Goal: Task Accomplishment & Management: Manage account settings

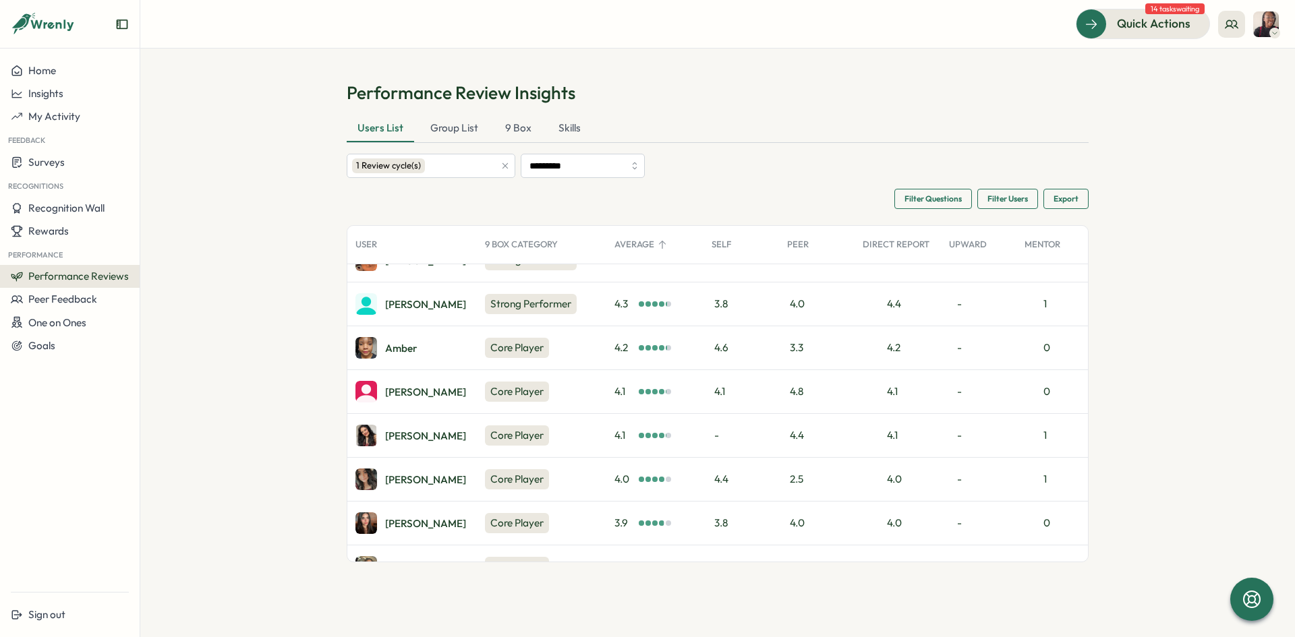
scroll to position [135, 0]
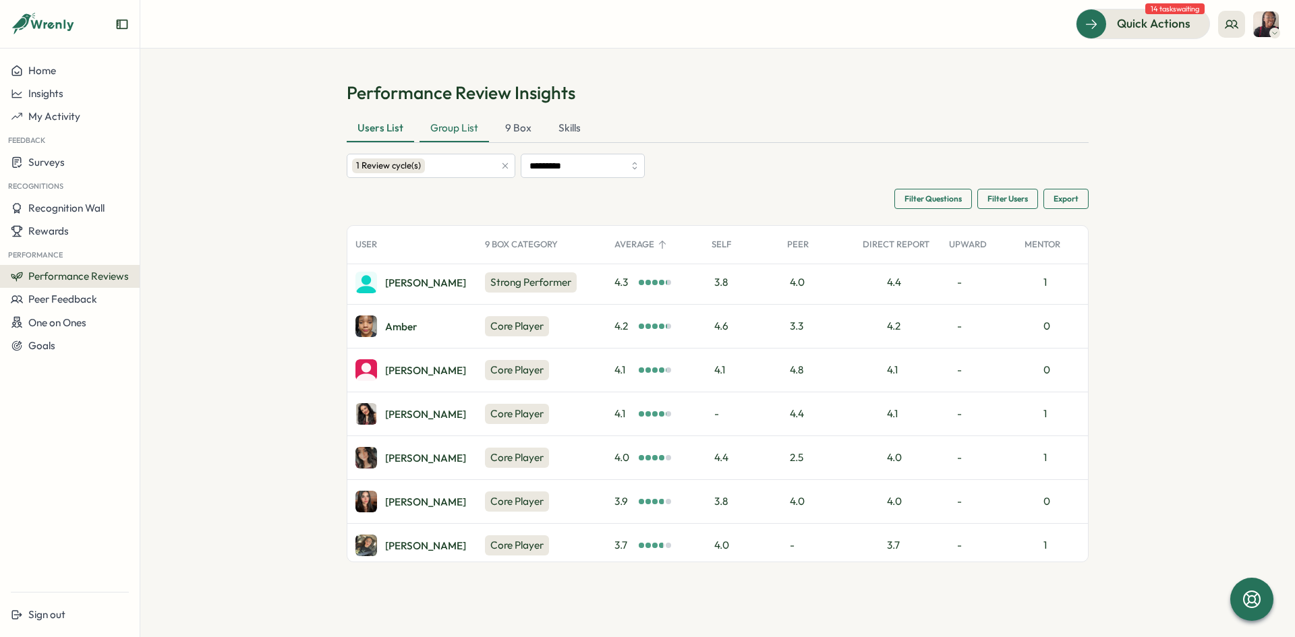
click at [444, 128] on div "Group List" at bounding box center [453, 128] width 69 height 27
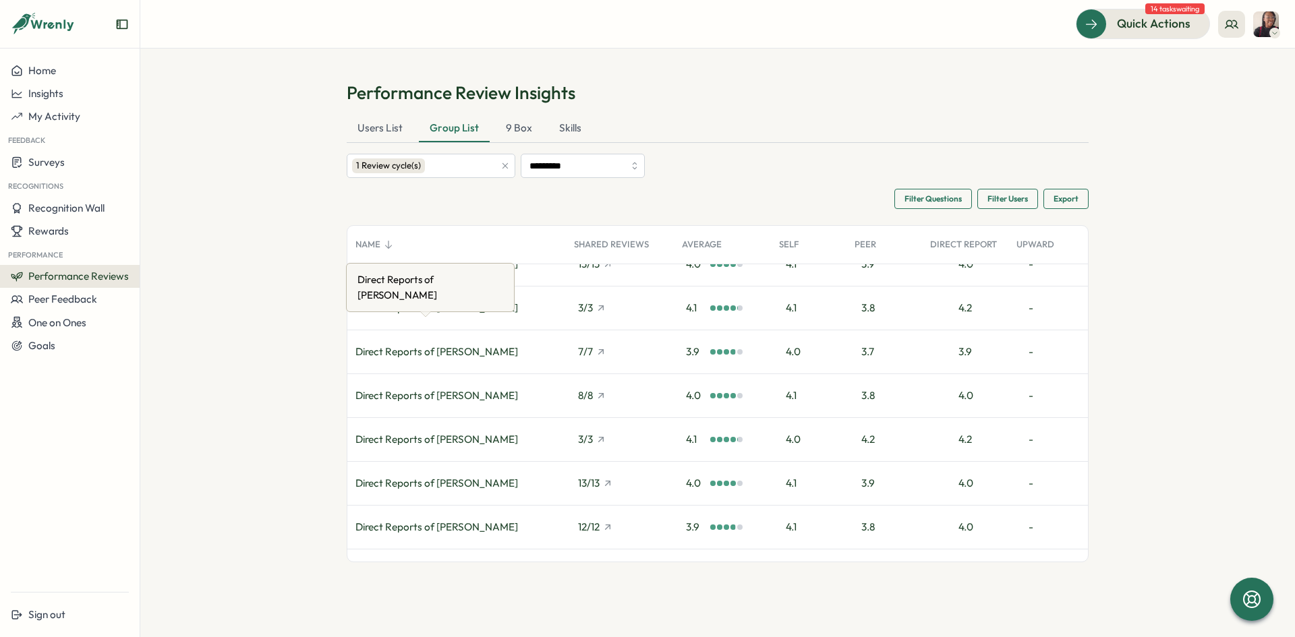
scroll to position [97, 0]
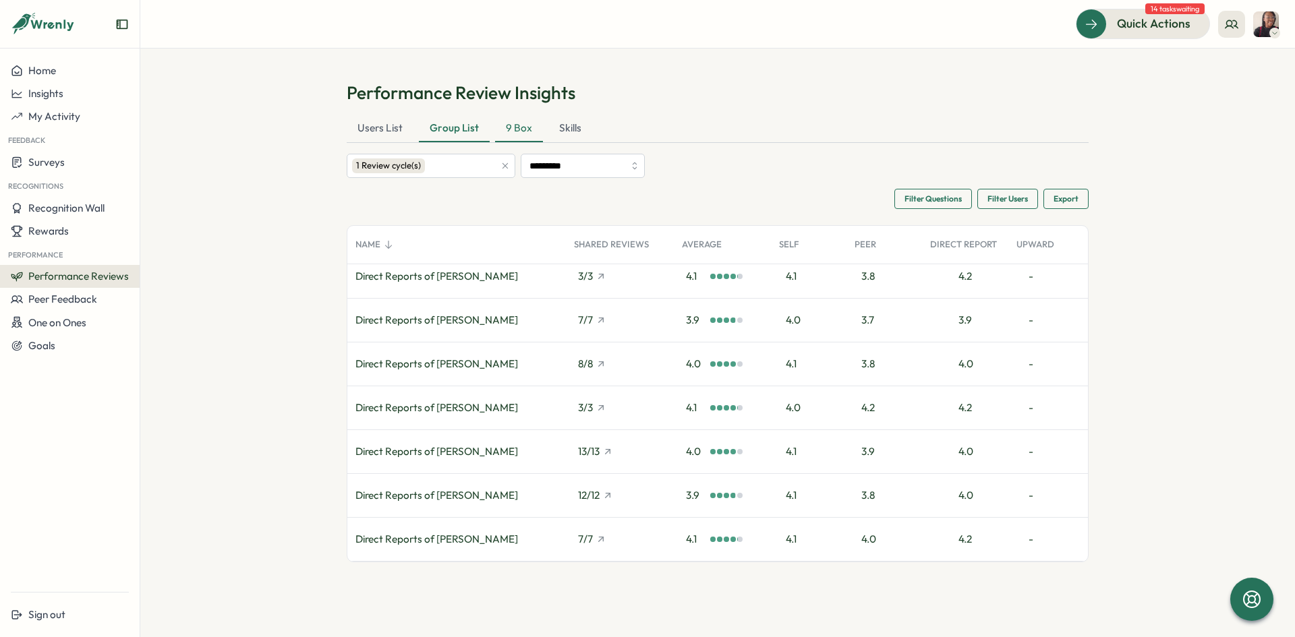
click at [515, 132] on div "9 Box" at bounding box center [519, 128] width 48 height 27
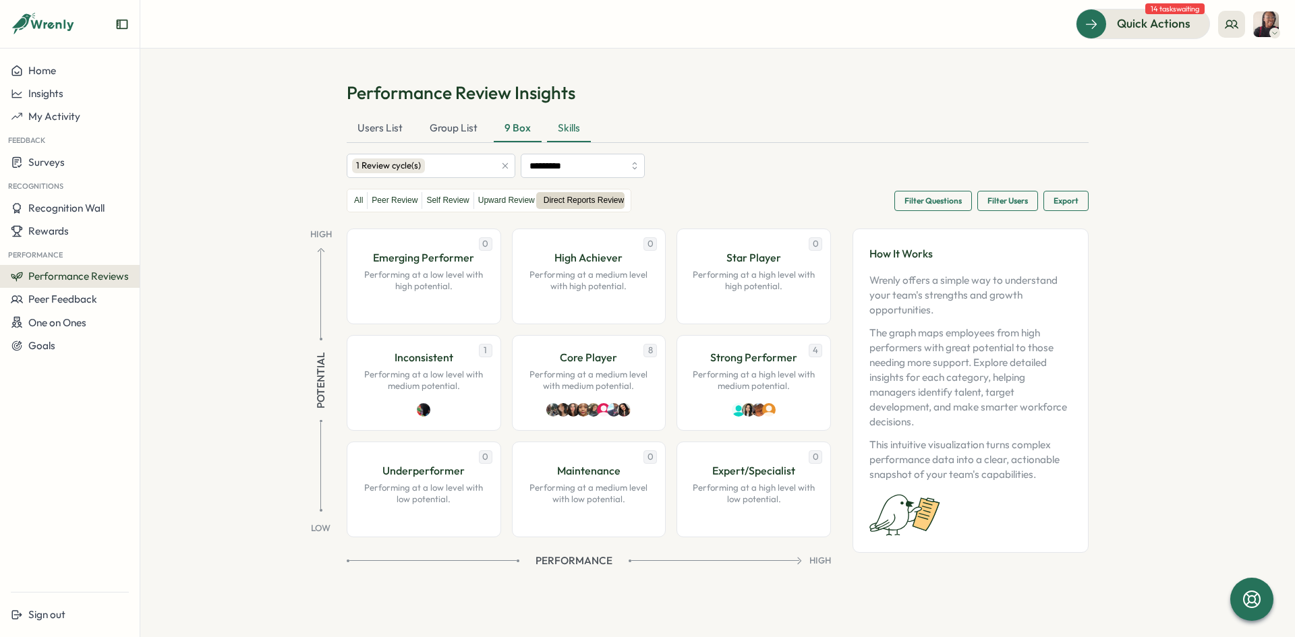
click at [576, 129] on div "Skills" at bounding box center [569, 128] width 44 height 27
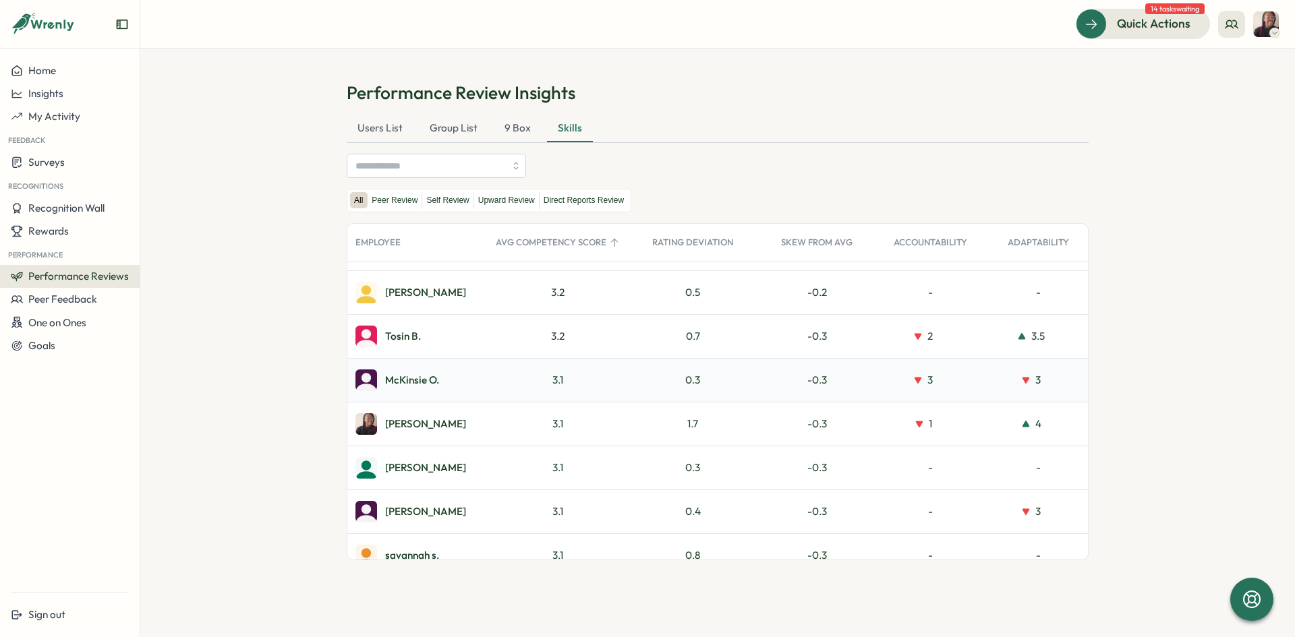
scroll to position [1082, 0]
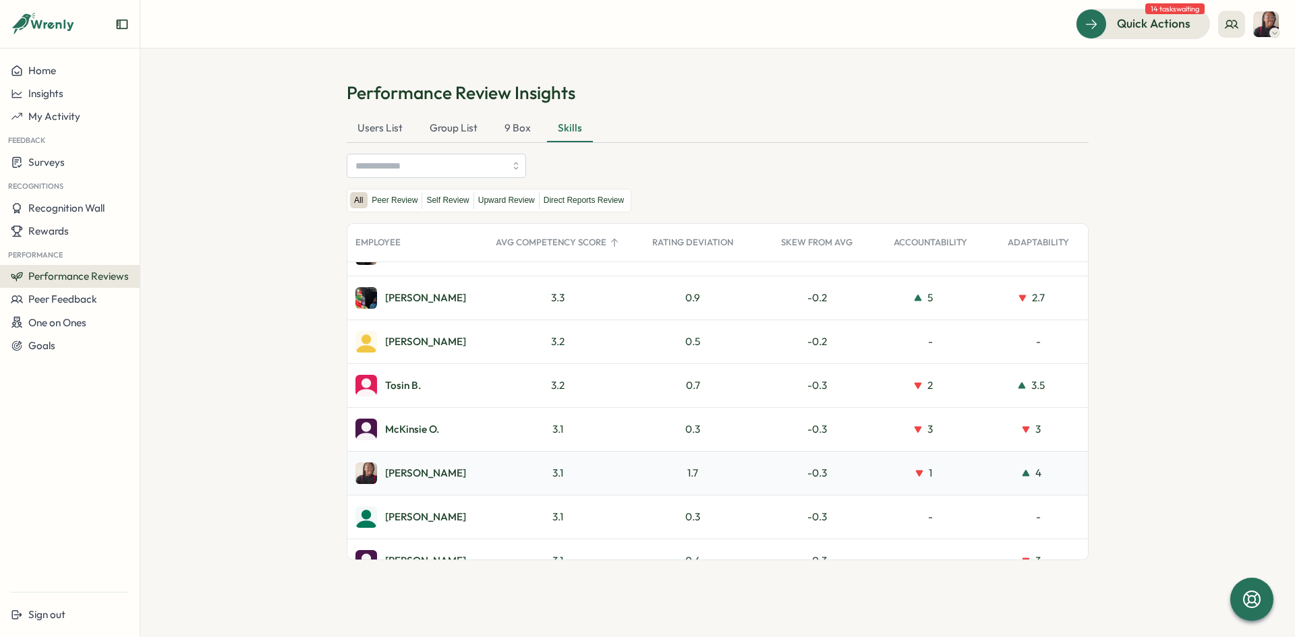
click at [371, 475] on img at bounding box center [366, 474] width 22 height 22
click at [404, 473] on div "Ajisha S." at bounding box center [425, 473] width 81 height 10
click at [405, 473] on div "Ajisha S." at bounding box center [425, 473] width 81 height 10
click at [459, 129] on div "Group List" at bounding box center [453, 128] width 69 height 27
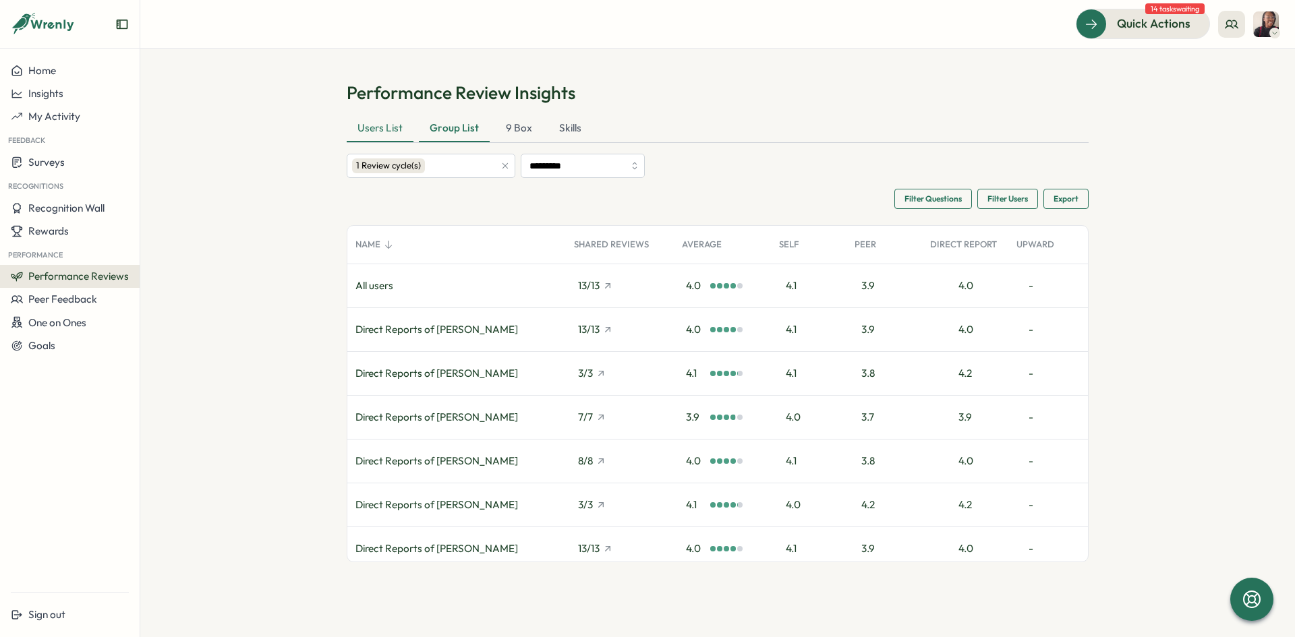
click at [382, 121] on div "Users List" at bounding box center [380, 128] width 67 height 27
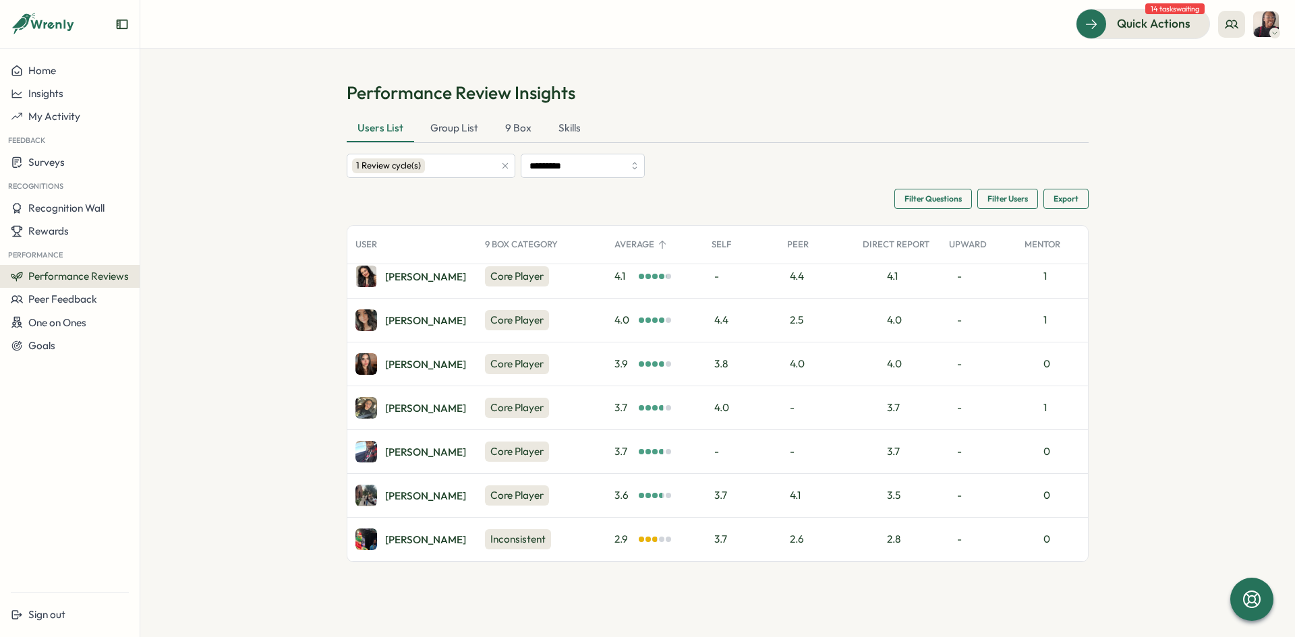
scroll to position [0, 0]
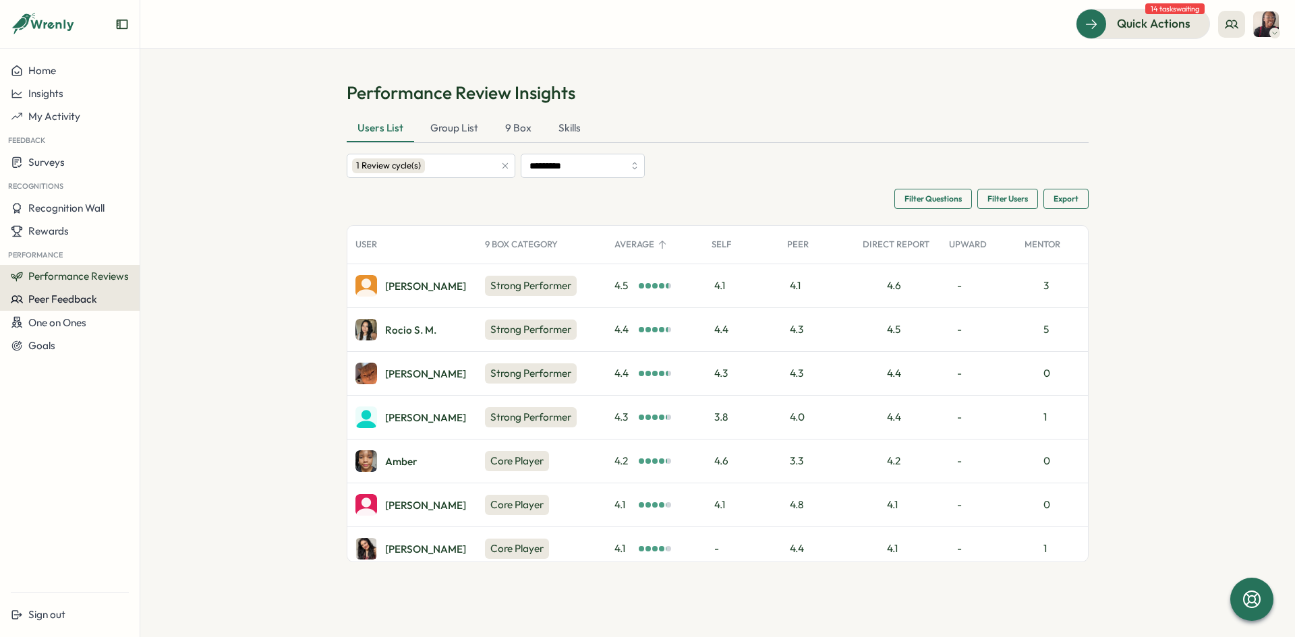
click at [72, 307] on button "Peer Feedback" at bounding box center [70, 299] width 140 height 23
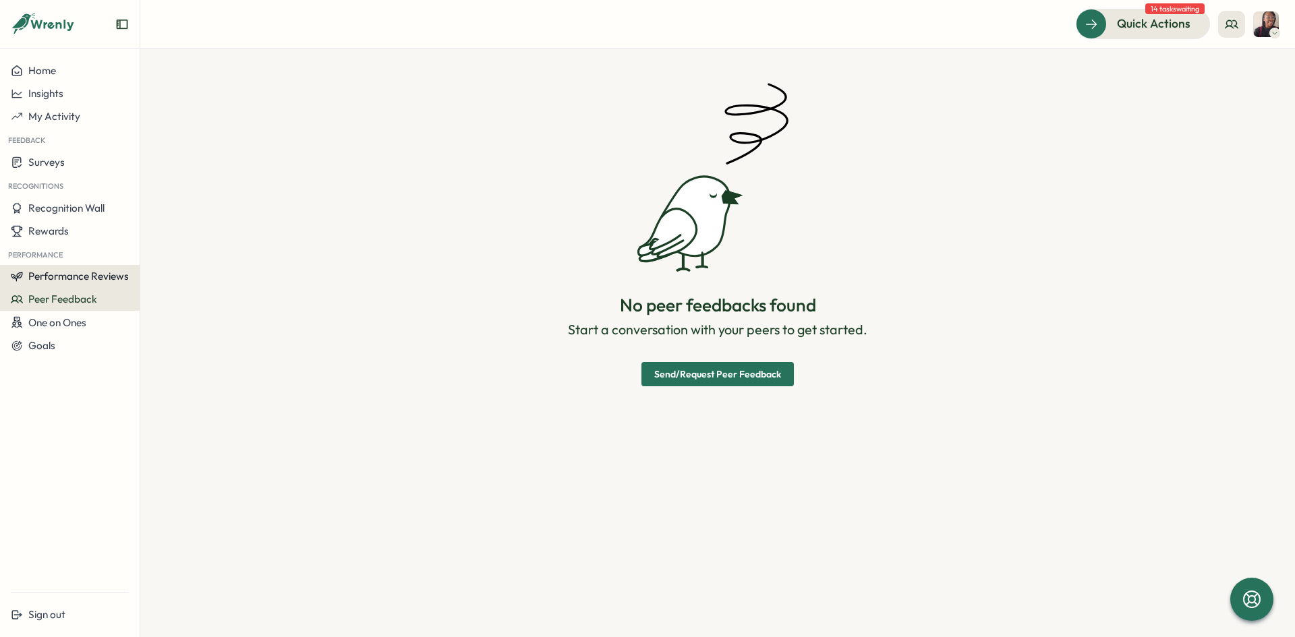
click at [37, 264] on div "Home Insights My Activity Feedback Surveys Recognitions Recognition Wall Reward…" at bounding box center [70, 208] width 140 height 298
click at [40, 270] on span "Performance Reviews" at bounding box center [78, 276] width 100 height 13
click at [94, 277] on span "Performance Reviews" at bounding box center [78, 276] width 100 height 13
click at [62, 282] on span "Performance Reviews" at bounding box center [78, 276] width 100 height 13
click at [173, 271] on div "Reviews" at bounding box center [162, 264] width 49 height 26
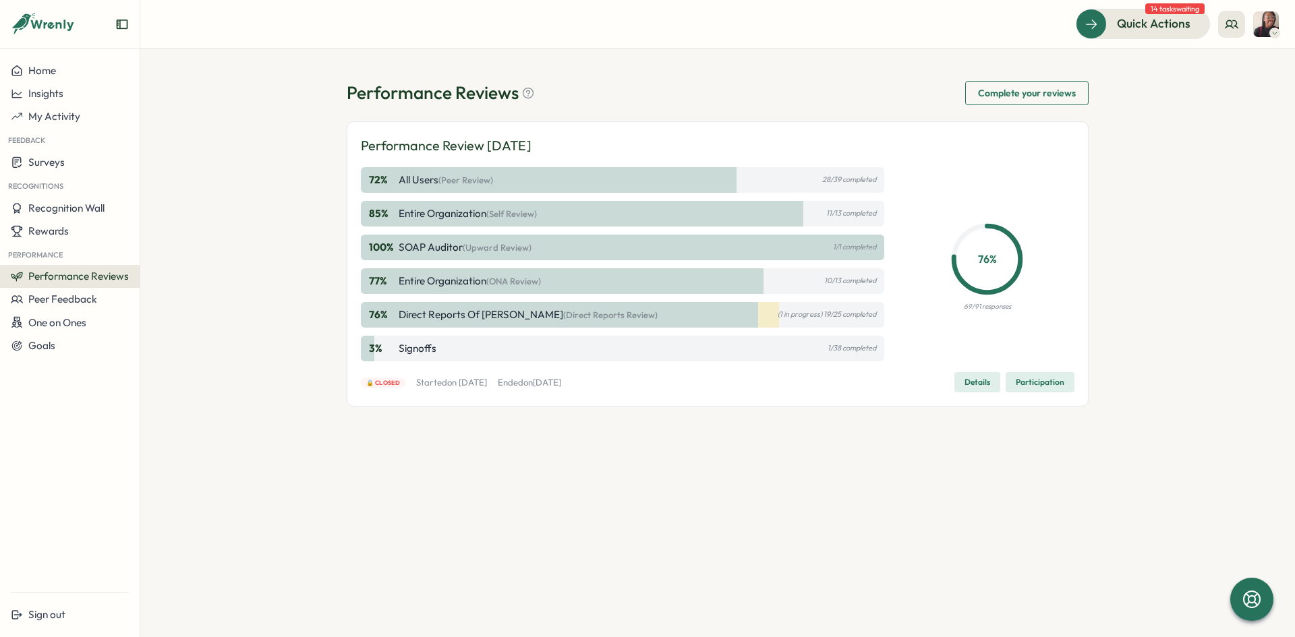
click at [1032, 384] on span "Participation" at bounding box center [1040, 382] width 49 height 19
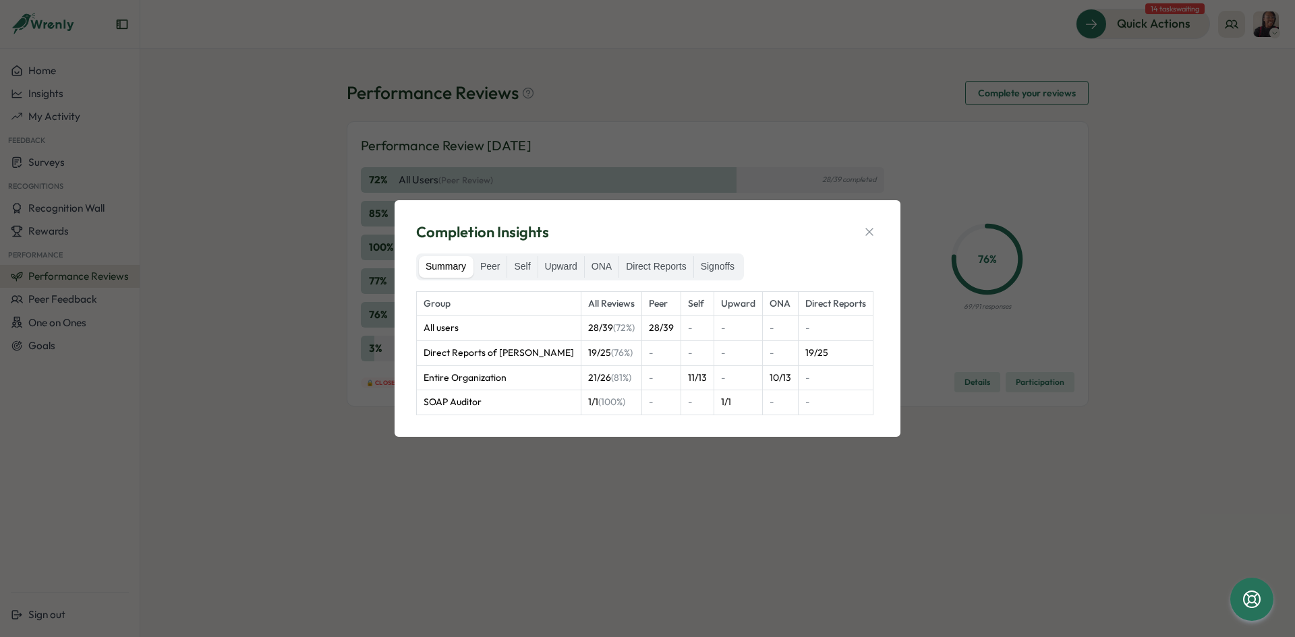
click at [545, 397] on td "SOAP Auditor" at bounding box center [499, 402] width 165 height 25
click at [494, 267] on label "Peer" at bounding box center [490, 267] width 34 height 22
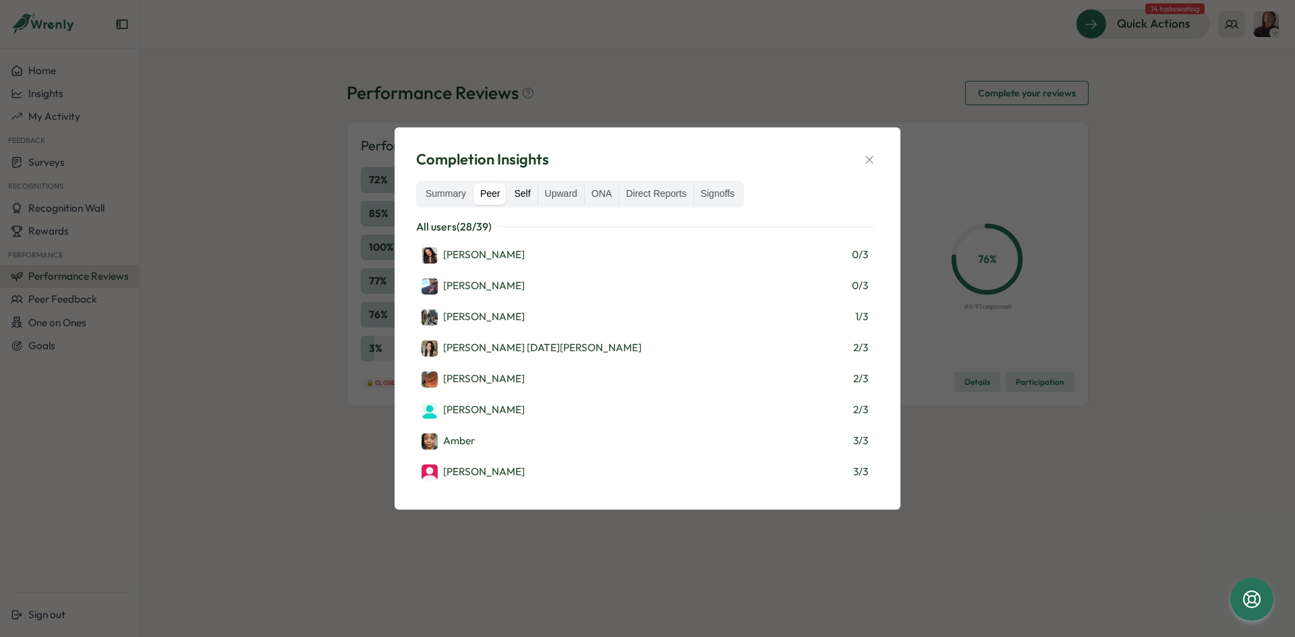
click at [515, 194] on label "Self" at bounding box center [522, 194] width 30 height 22
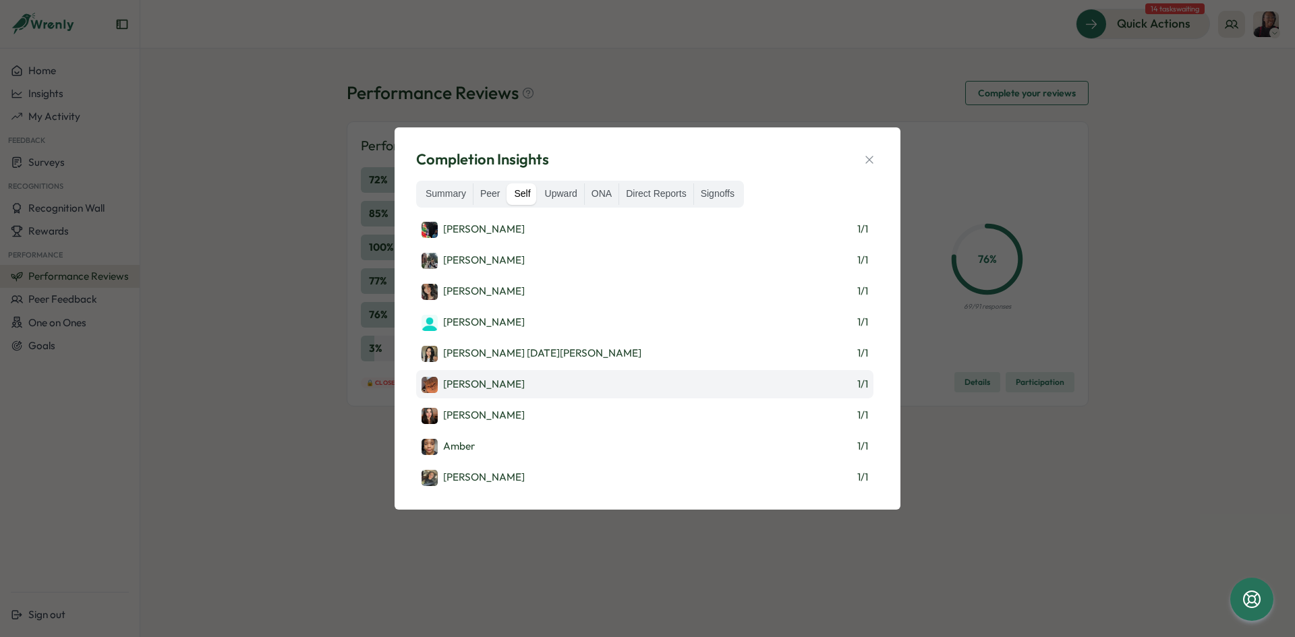
scroll to position [153, 0]
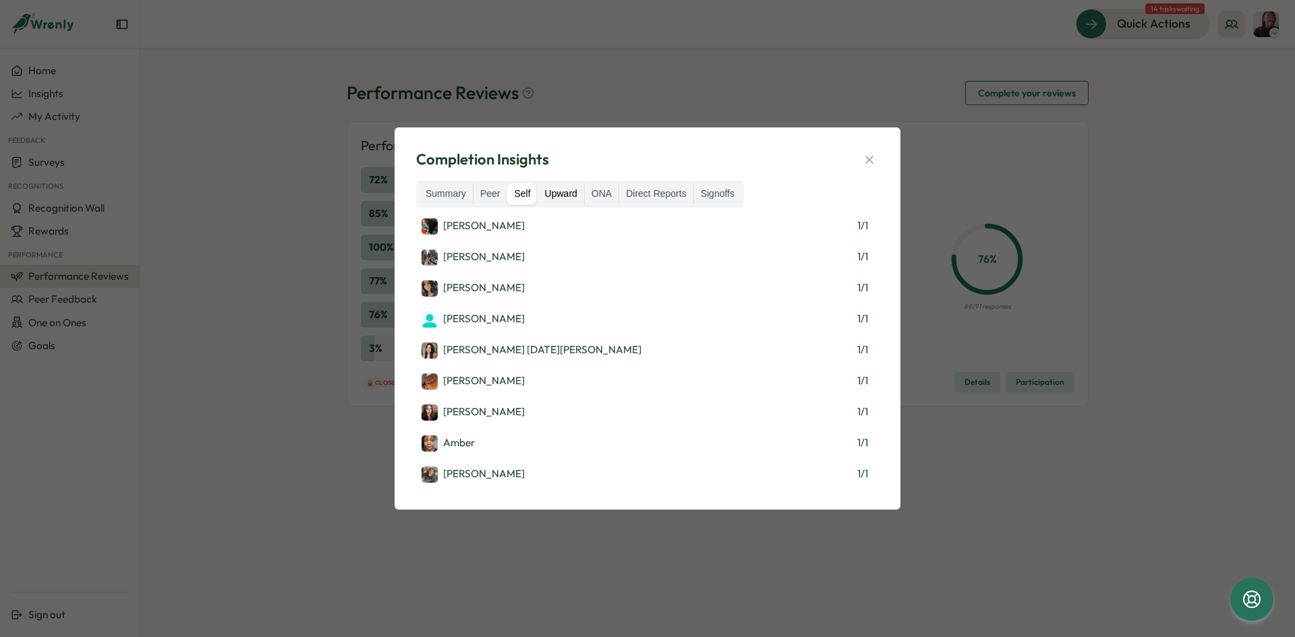
click at [568, 192] on label "Upward" at bounding box center [561, 194] width 46 height 22
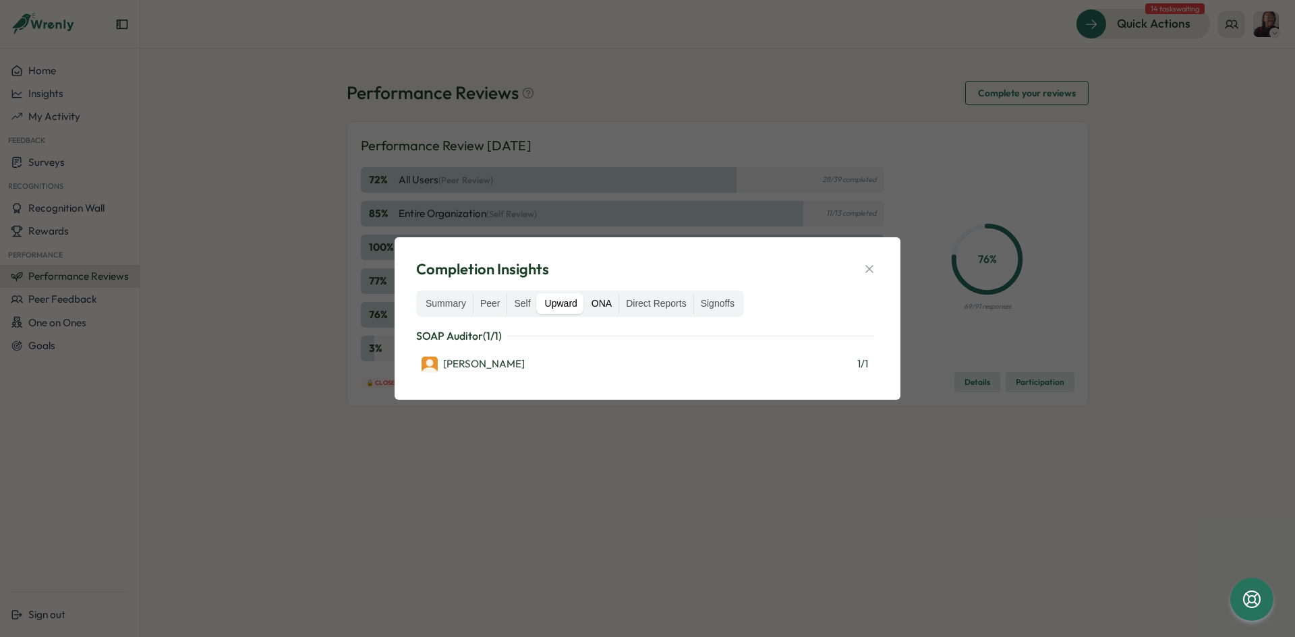
click at [614, 305] on label "ONA" at bounding box center [602, 304] width 34 height 22
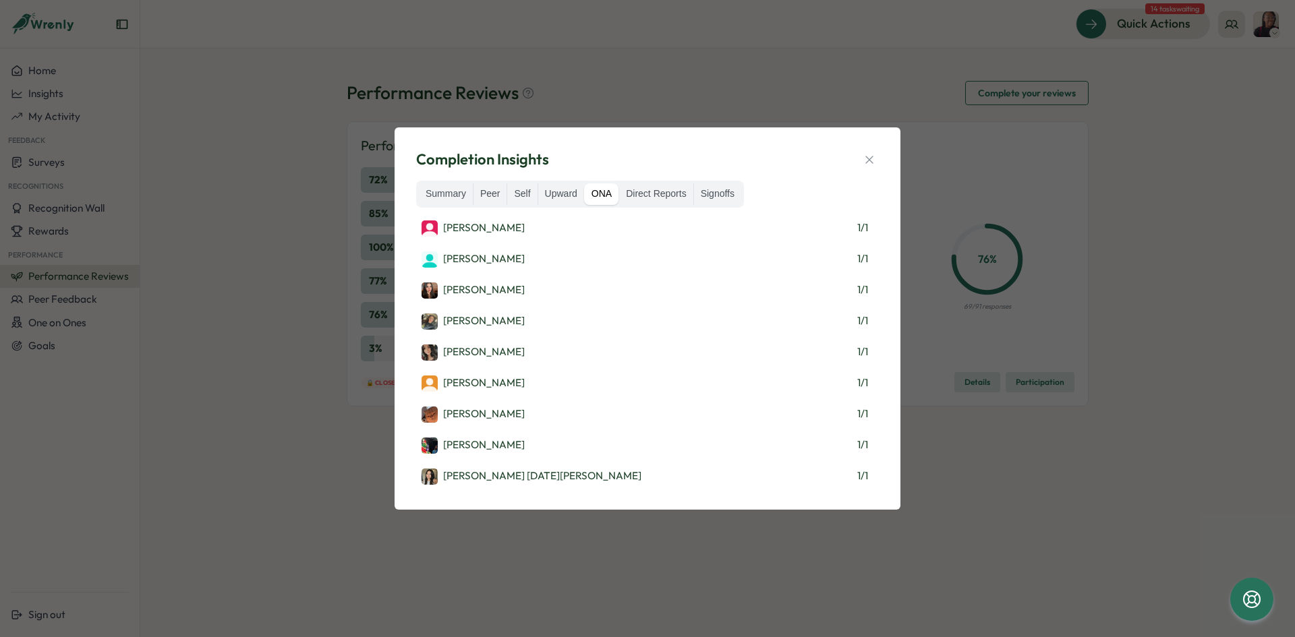
scroll to position [153, 0]
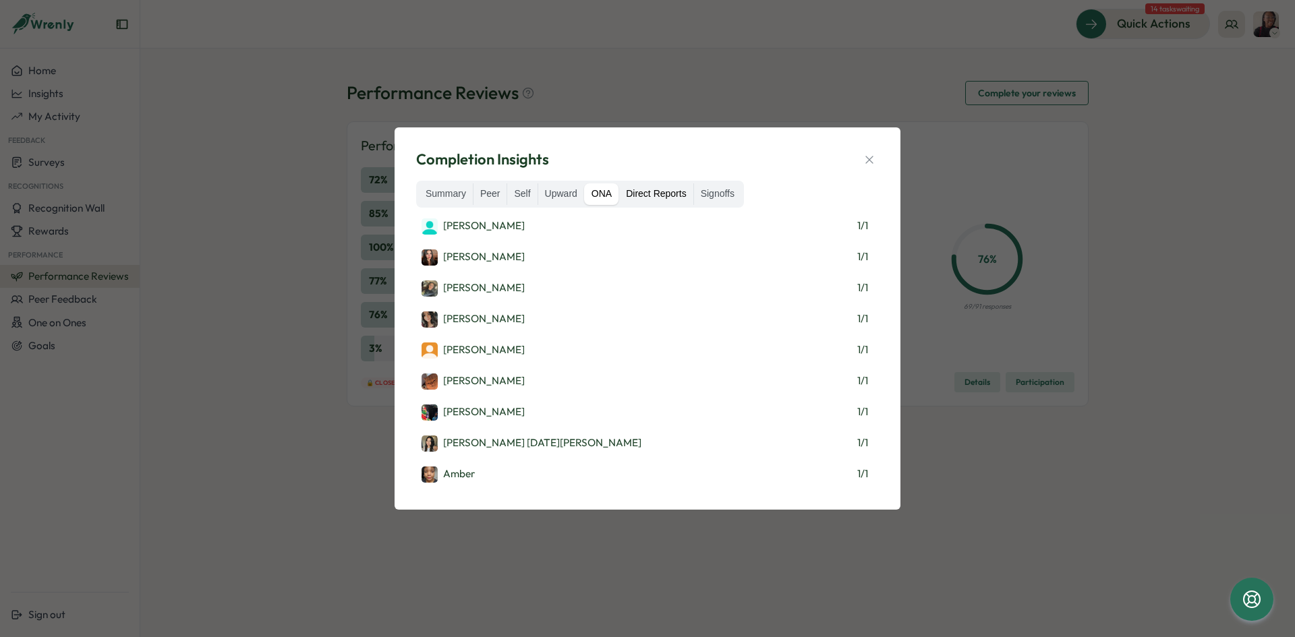
click at [659, 202] on label "Direct Reports" at bounding box center [655, 194] width 73 height 22
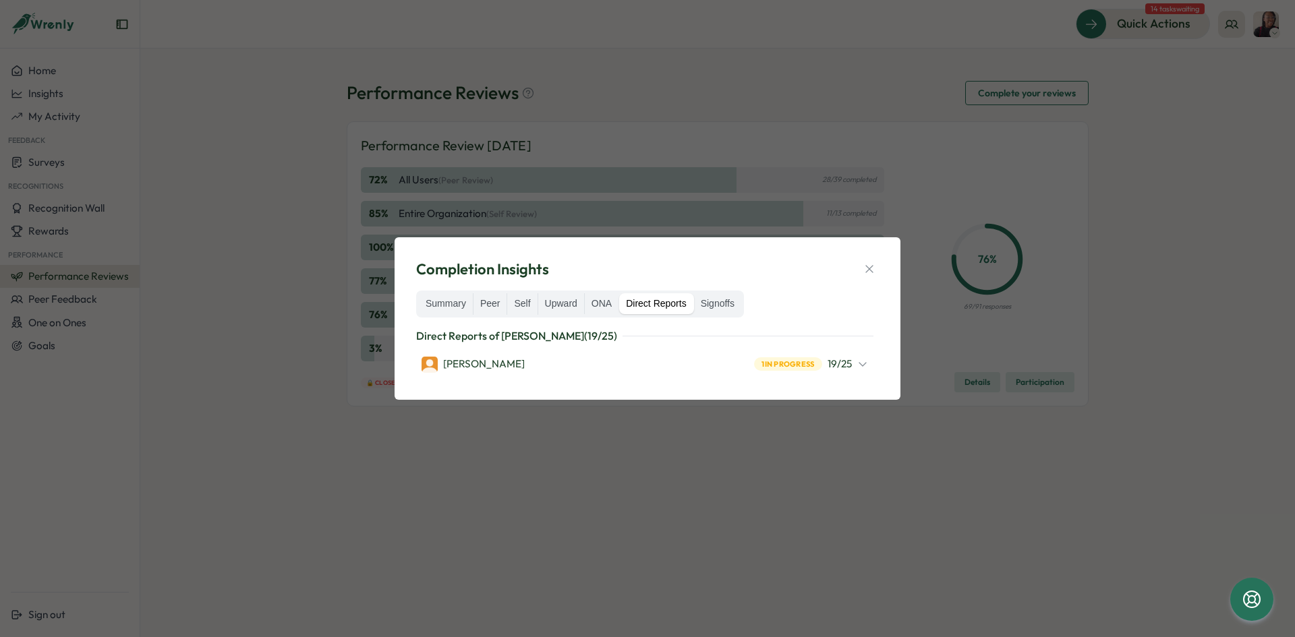
scroll to position [0, 0]
click at [862, 363] on icon at bounding box center [862, 364] width 11 height 11
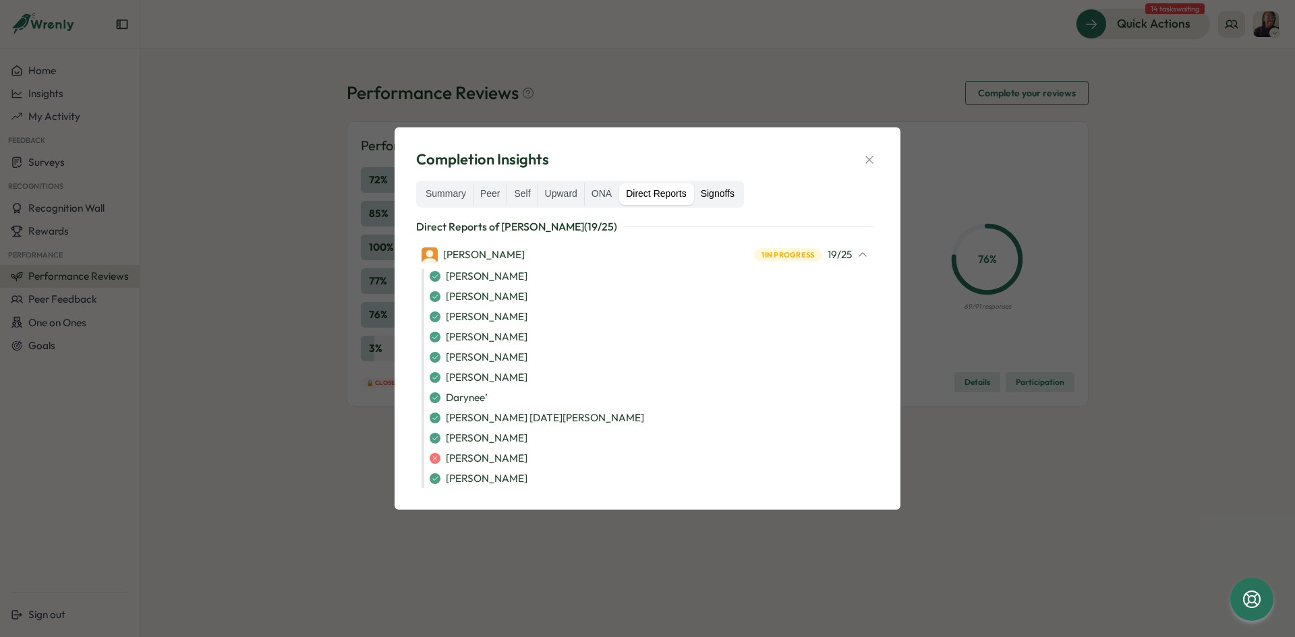
click at [713, 200] on label "Signoffs" at bounding box center [717, 194] width 47 height 22
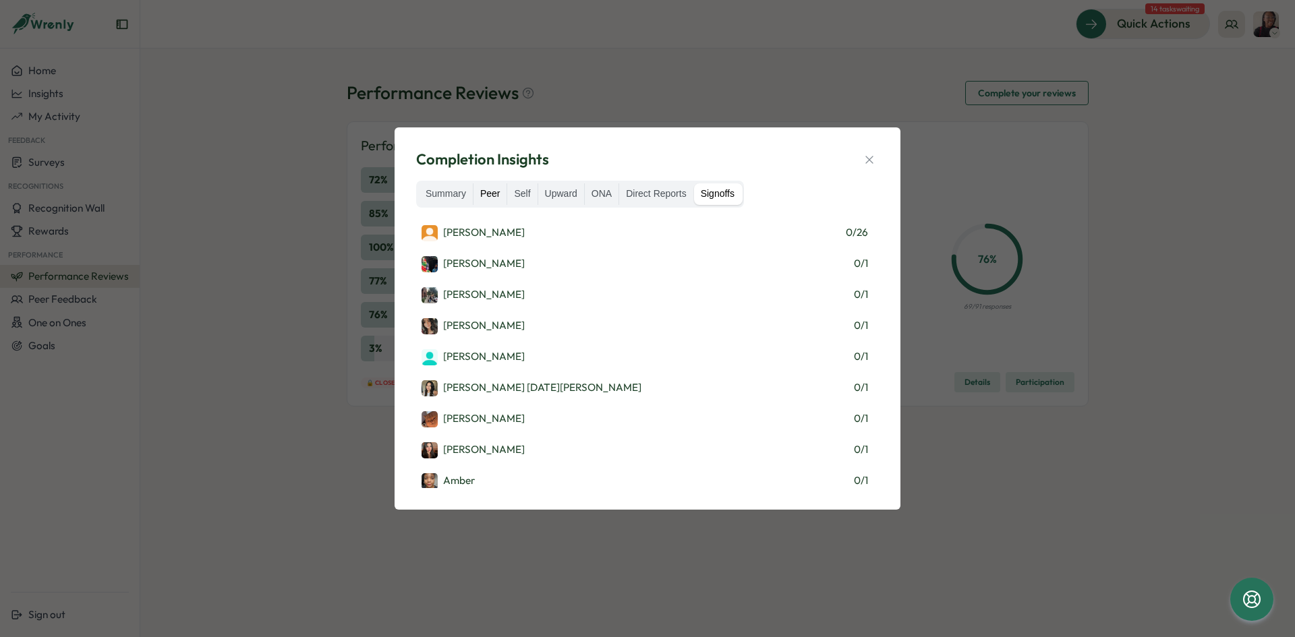
click at [489, 194] on label "Peer" at bounding box center [490, 194] width 34 height 22
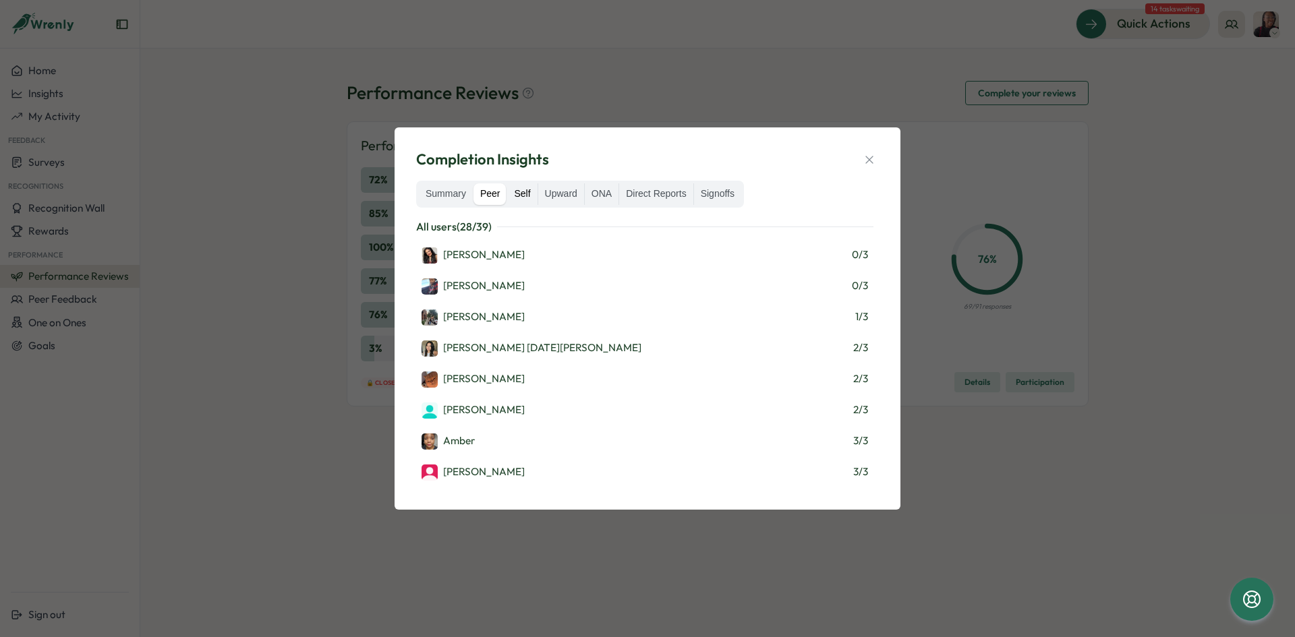
click at [518, 197] on label "Self" at bounding box center [522, 194] width 30 height 22
click at [875, 159] on icon "button" at bounding box center [868, 159] width 13 height 13
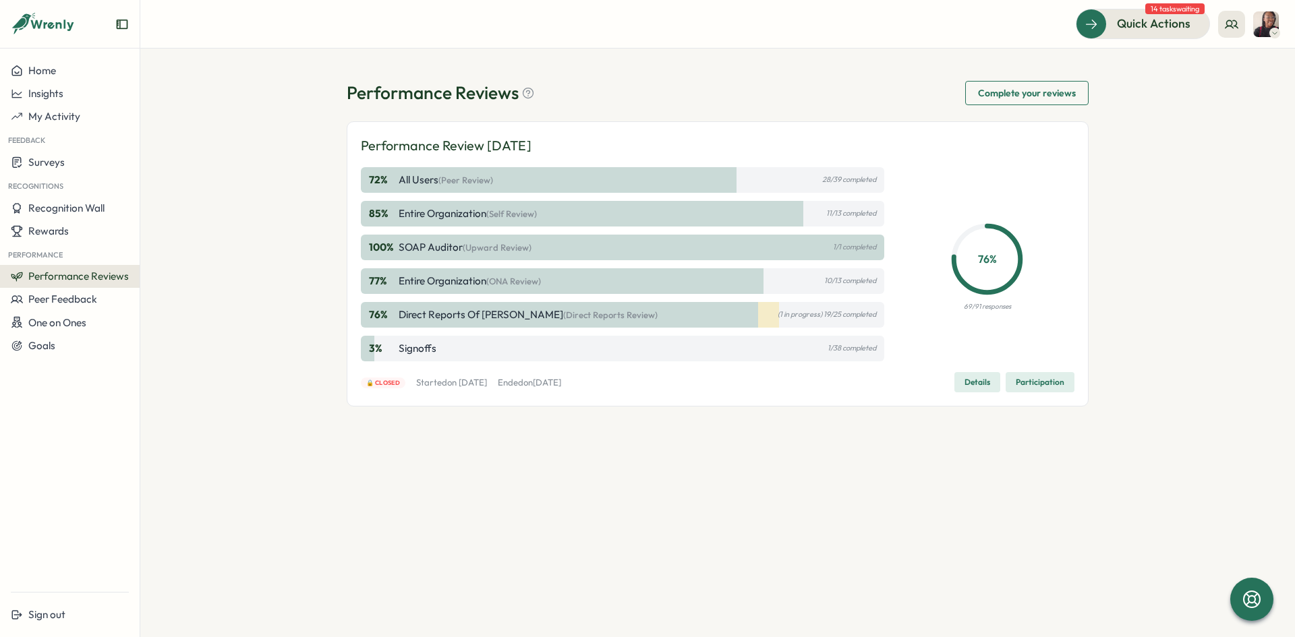
click at [1030, 383] on span "Participation" at bounding box center [1040, 382] width 49 height 19
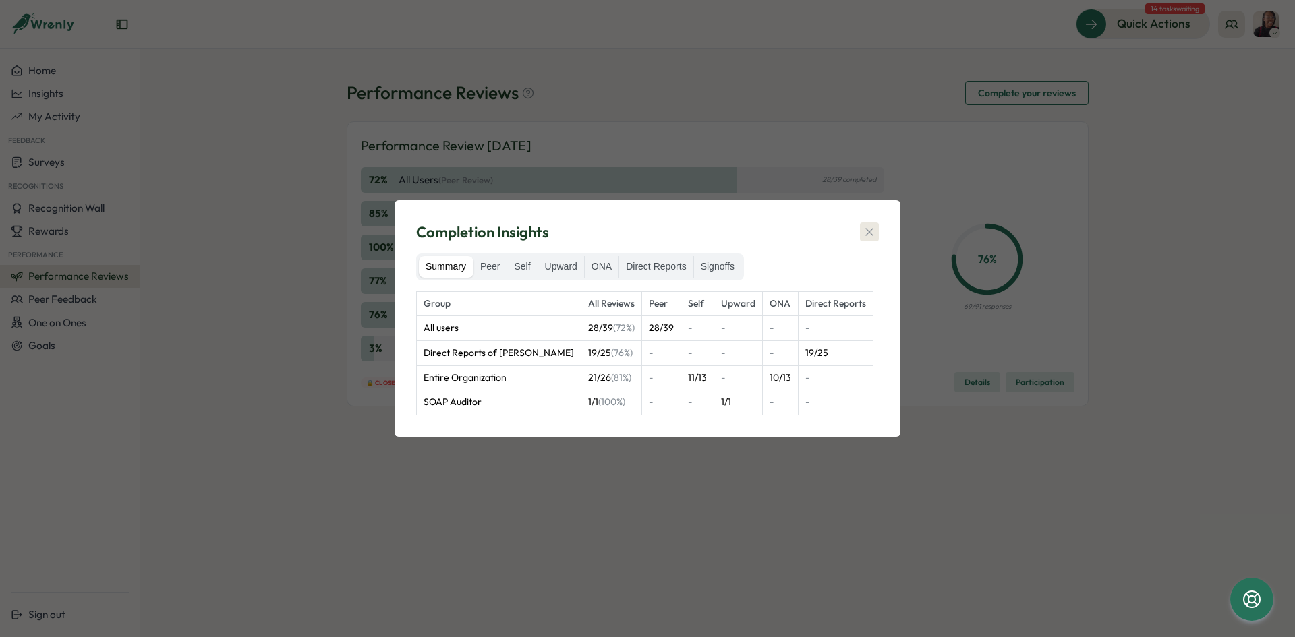
click at [875, 226] on icon "button" at bounding box center [868, 231] width 13 height 13
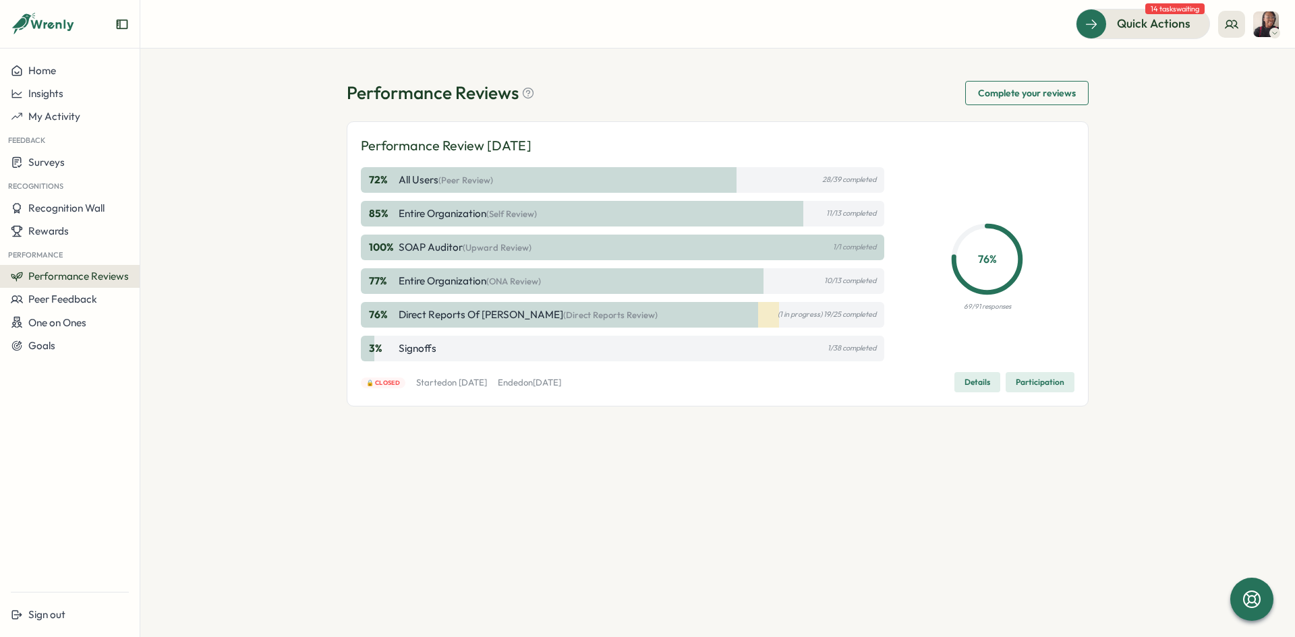
click at [968, 380] on span "Details" at bounding box center [977, 382] width 26 height 19
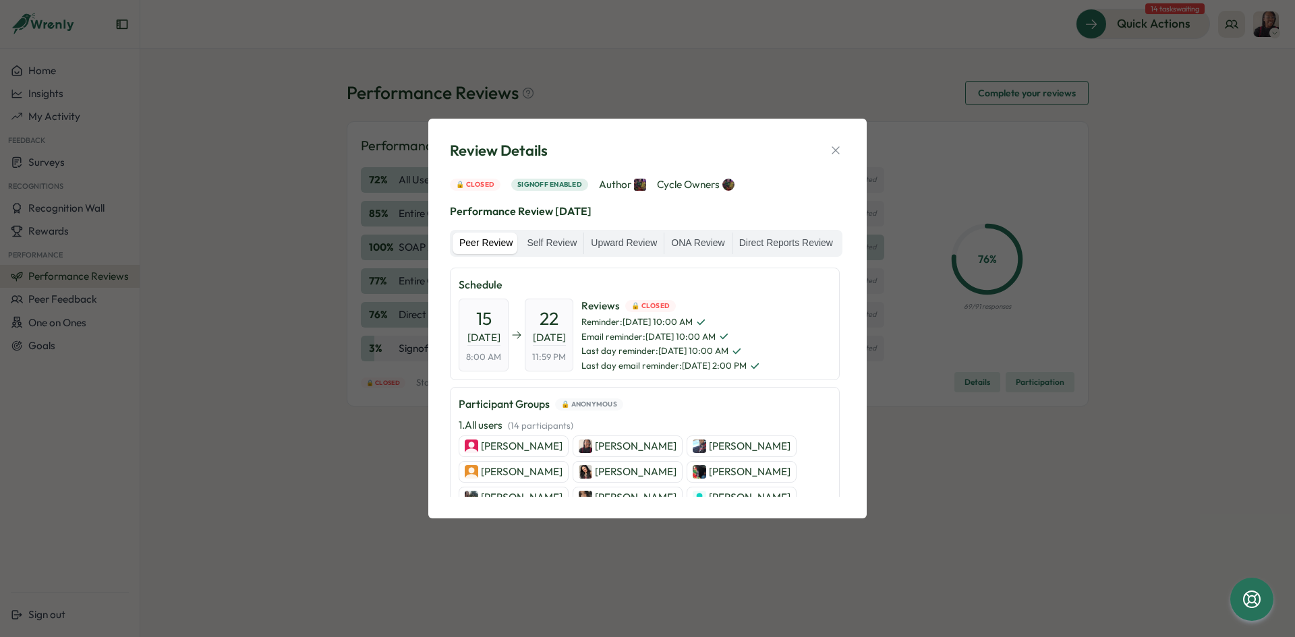
click at [606, 448] on p "[PERSON_NAME]" at bounding box center [636, 446] width 82 height 15
click at [728, 183] on img at bounding box center [728, 185] width 12 height 12
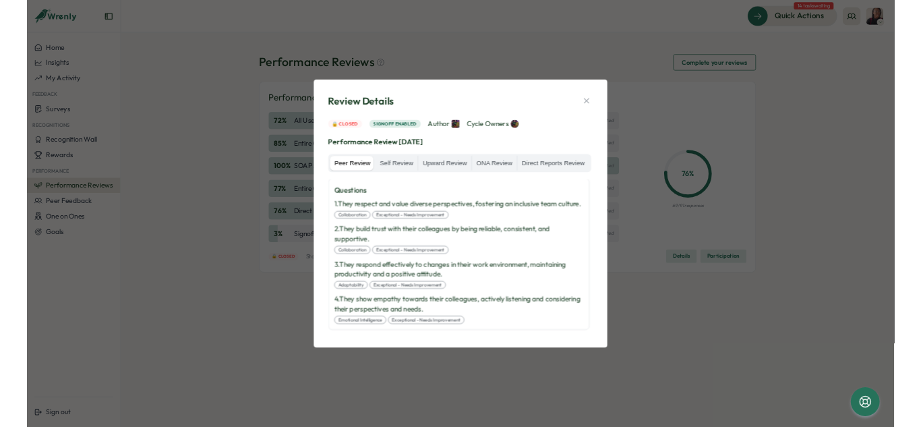
scroll to position [330, 0]
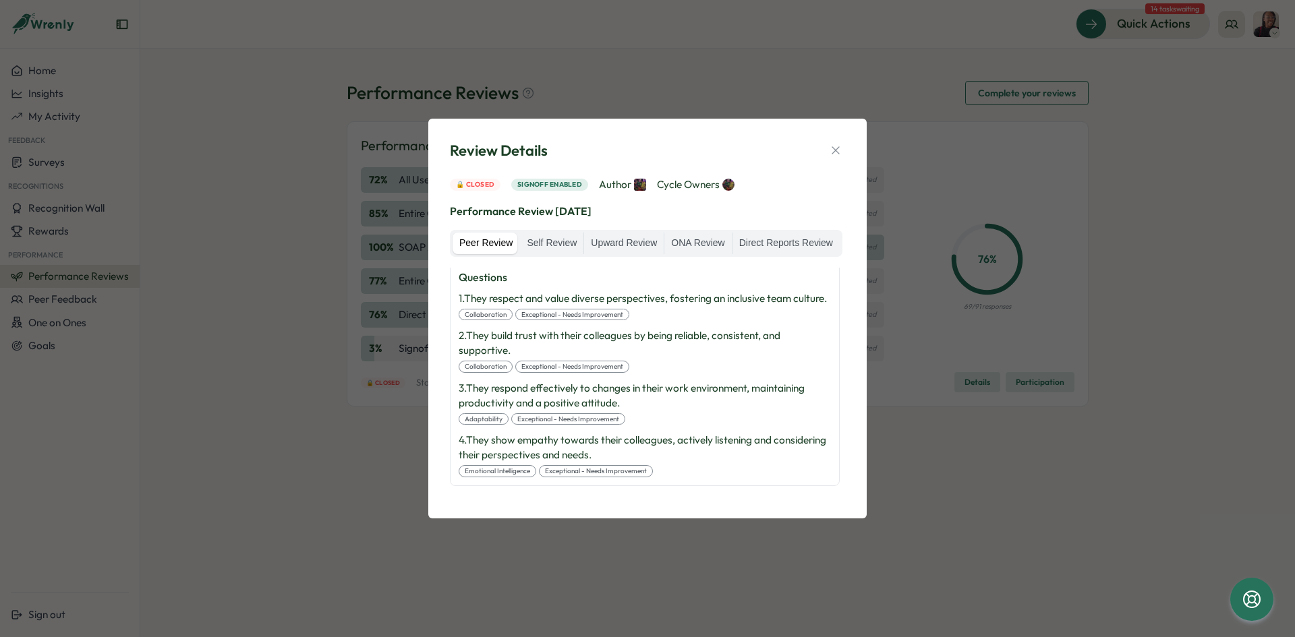
drag, startPoint x: 830, startPoint y: 144, endPoint x: 802, endPoint y: 127, distance: 32.6
click at [830, 144] on icon "button" at bounding box center [835, 150] width 13 height 13
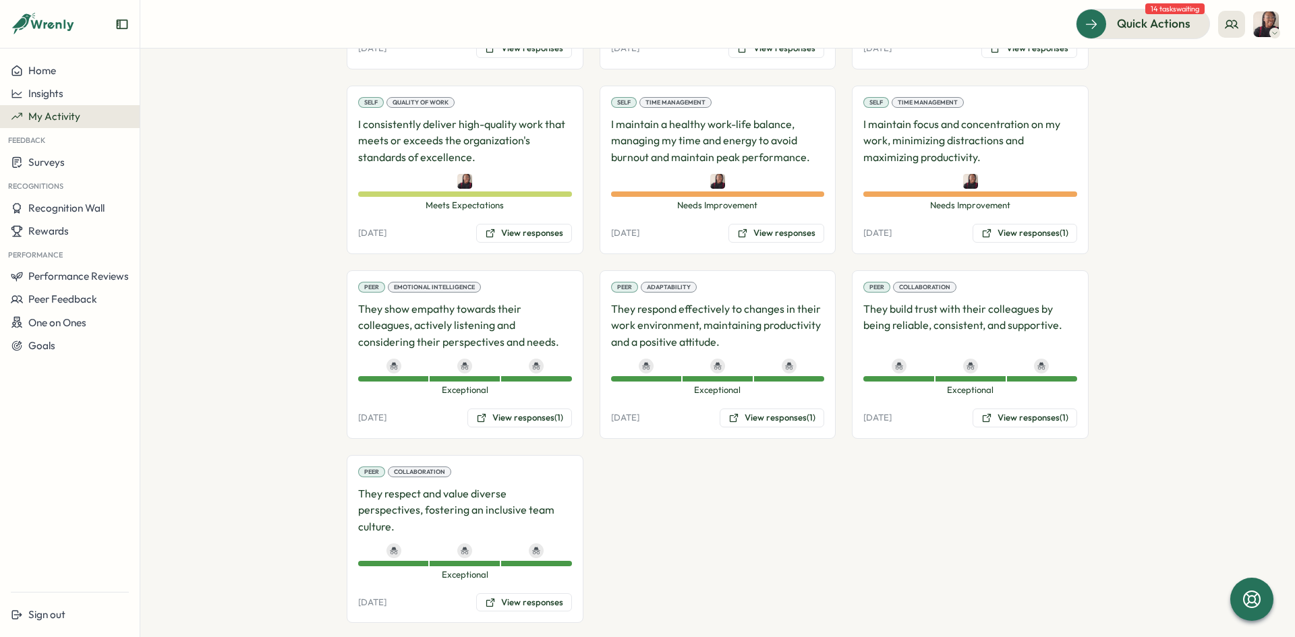
scroll to position [679, 0]
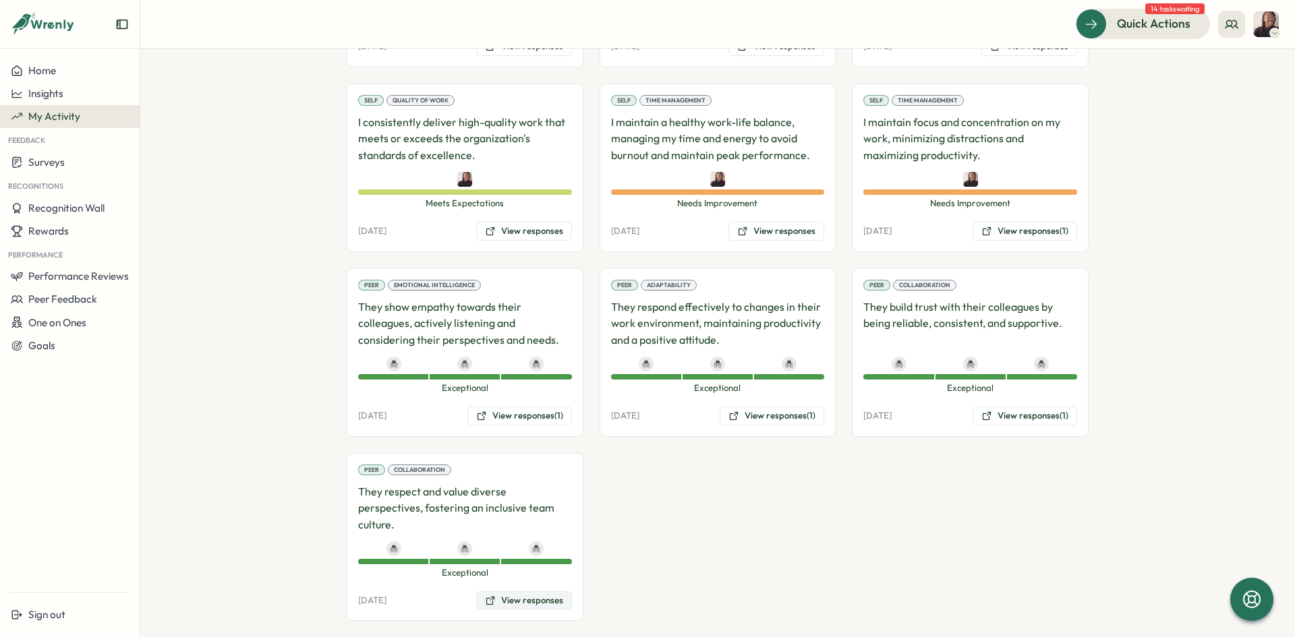
click at [525, 591] on button "View responses" at bounding box center [524, 600] width 96 height 19
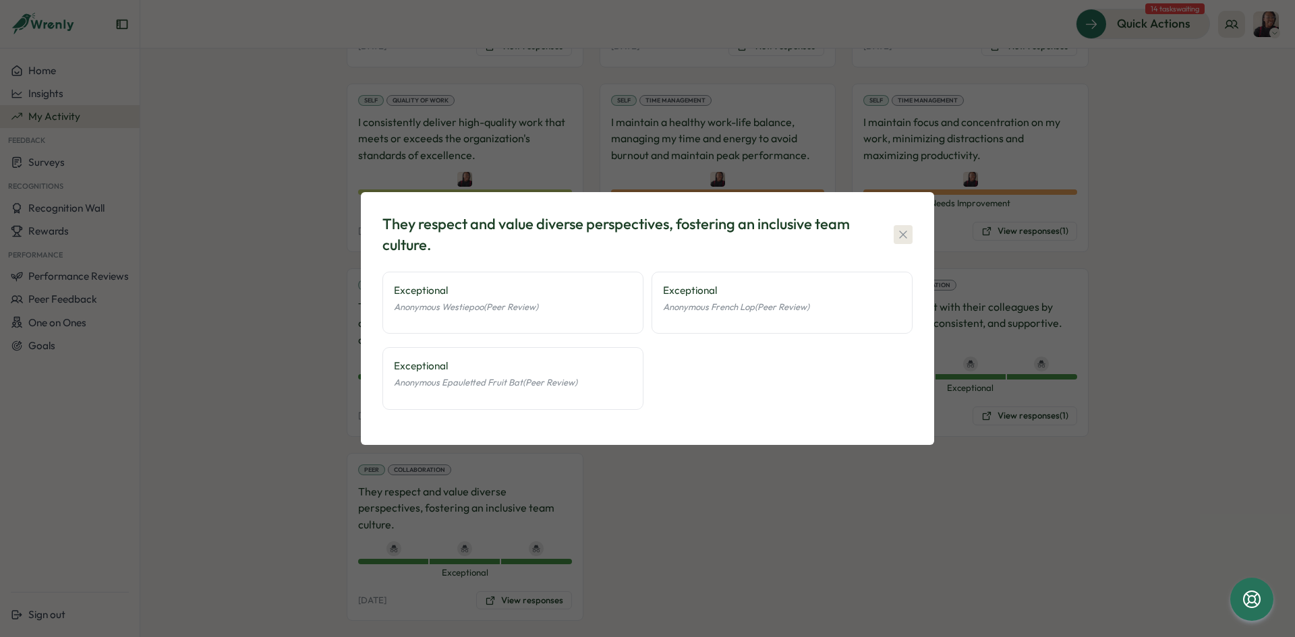
click at [900, 232] on icon "button" at bounding box center [902, 234] width 13 height 13
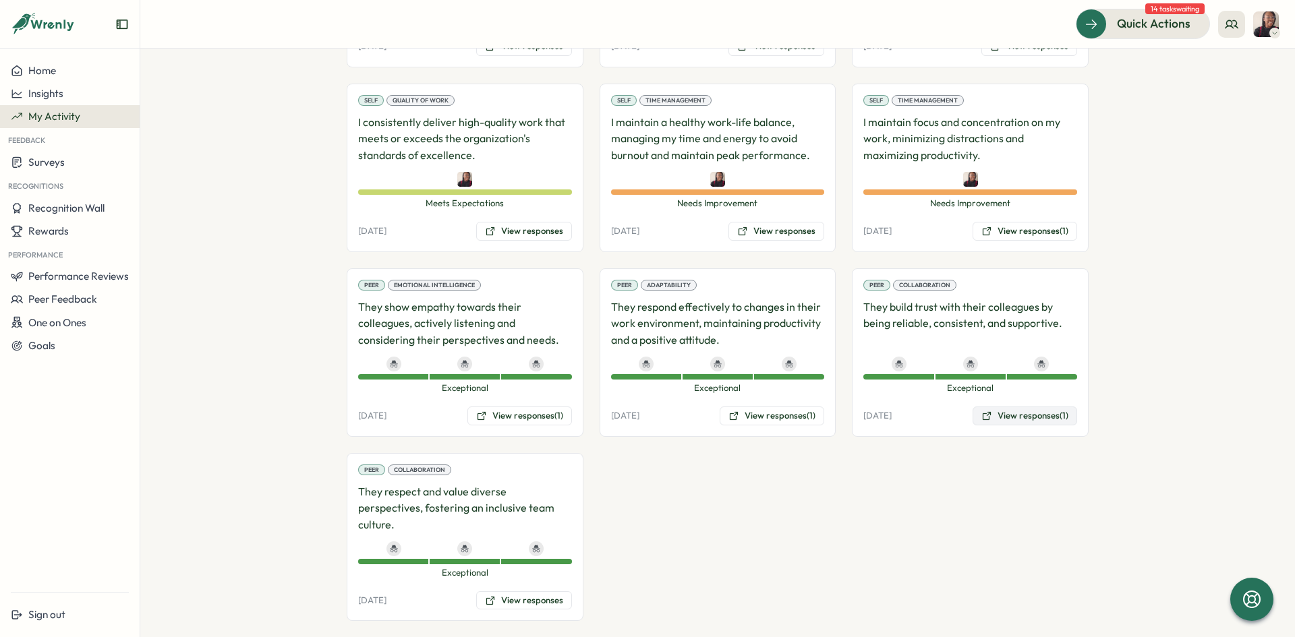
click at [993, 417] on button "View responses (1)" at bounding box center [1024, 416] width 105 height 19
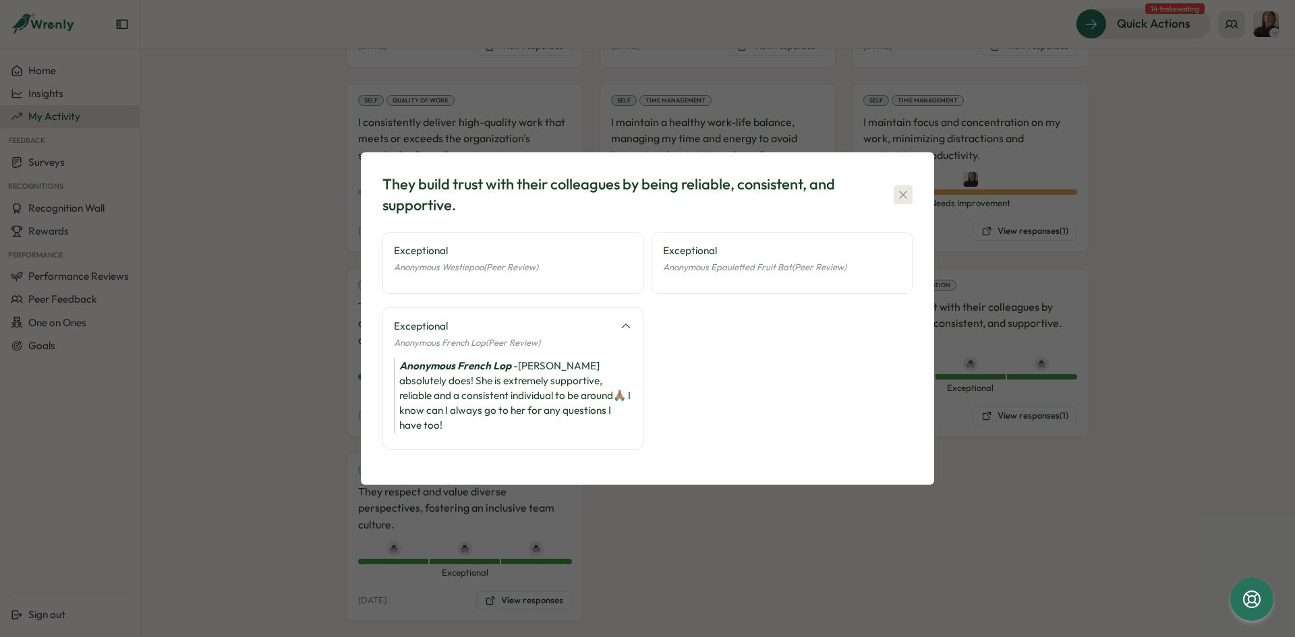
click at [900, 202] on icon "button" at bounding box center [902, 194] width 13 height 13
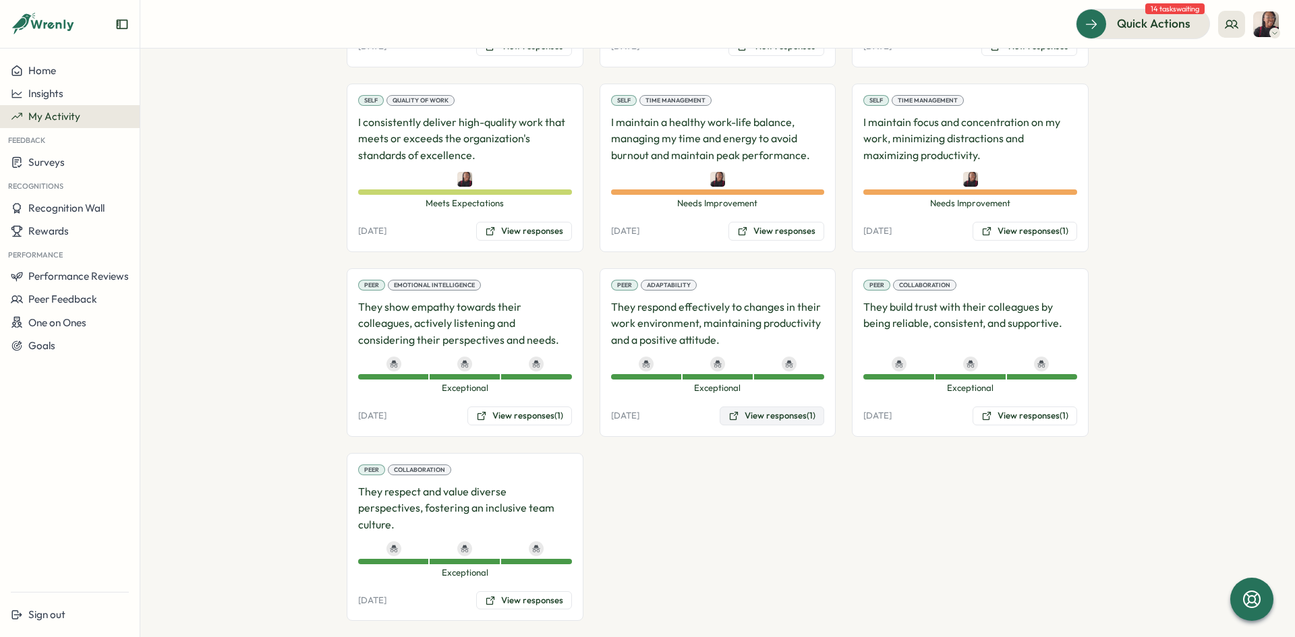
click at [788, 417] on button "View responses (1)" at bounding box center [771, 416] width 105 height 19
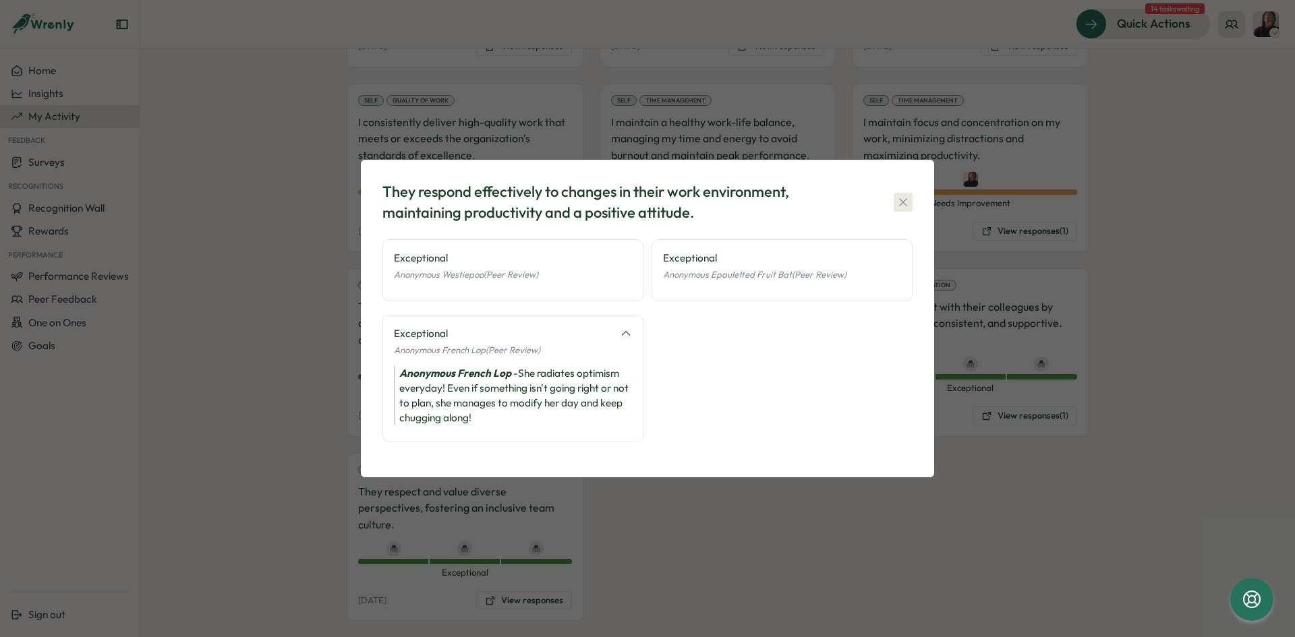
click at [904, 202] on icon "button" at bounding box center [902, 202] width 13 height 13
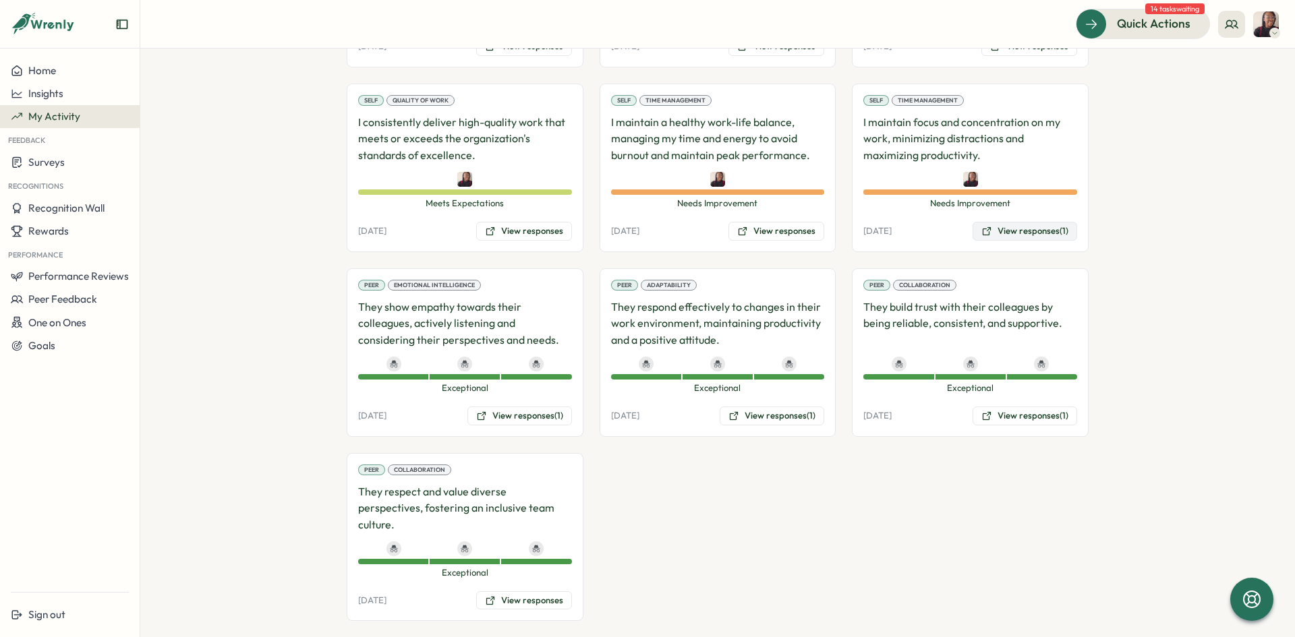
click at [997, 236] on button "View responses (1)" at bounding box center [1024, 231] width 105 height 19
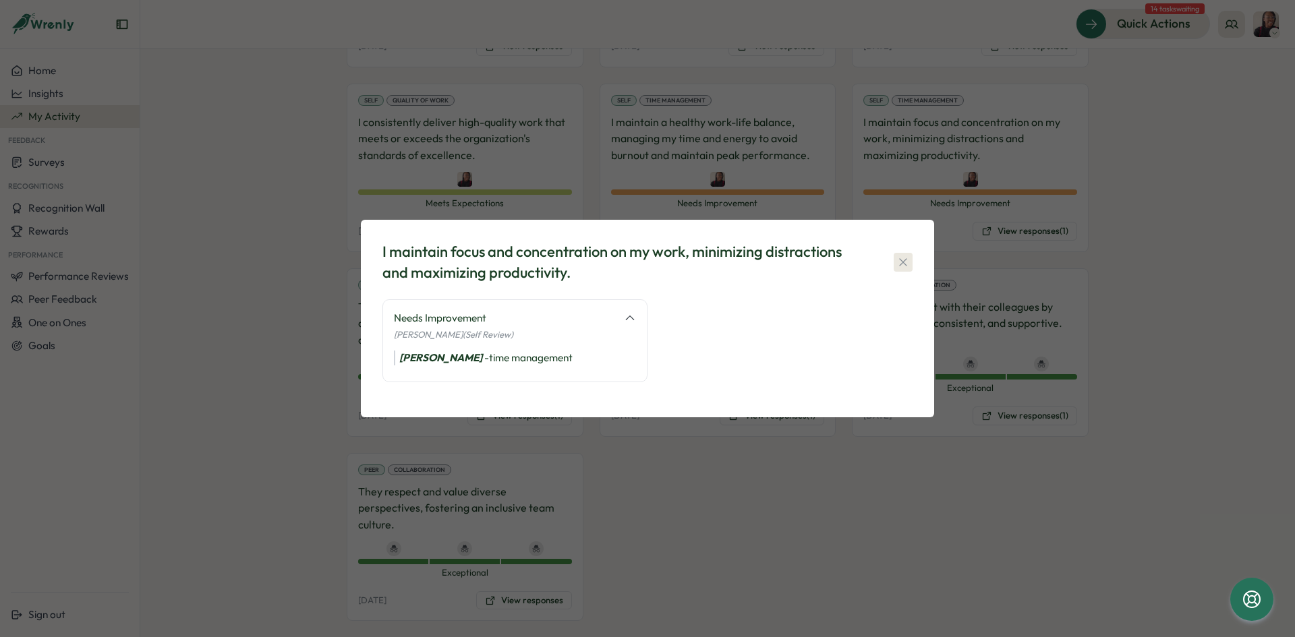
click at [903, 260] on icon "button" at bounding box center [902, 262] width 13 height 13
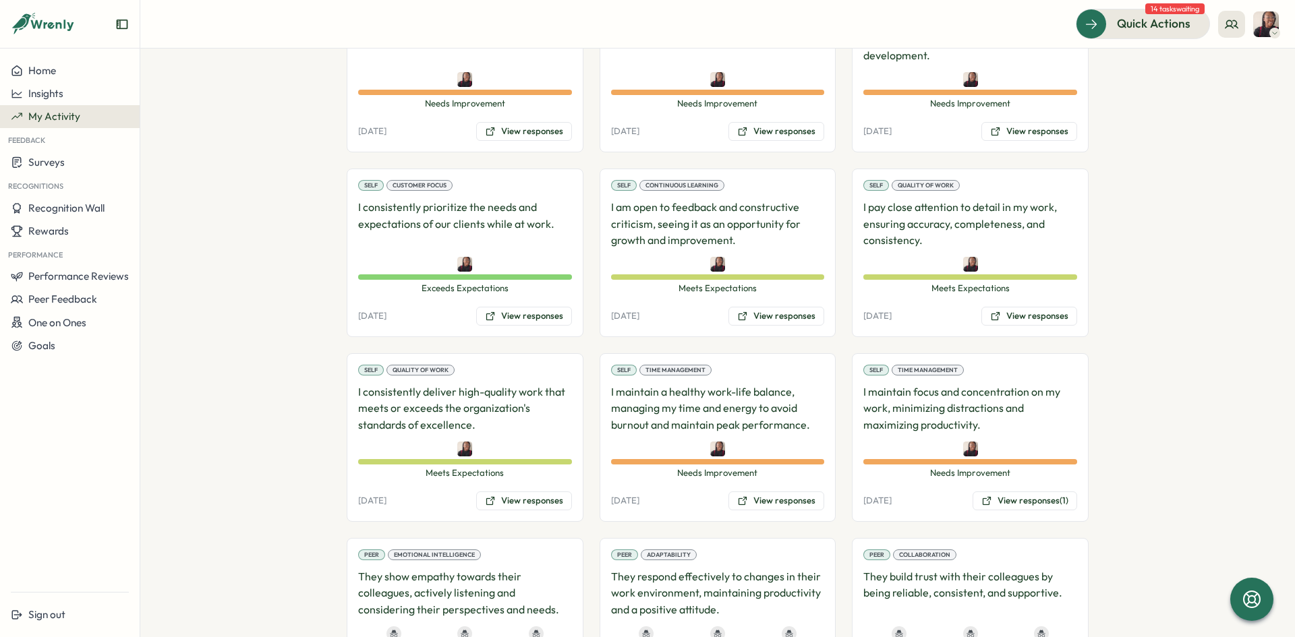
scroll to position [5, 0]
